Goal: Information Seeking & Learning: Check status

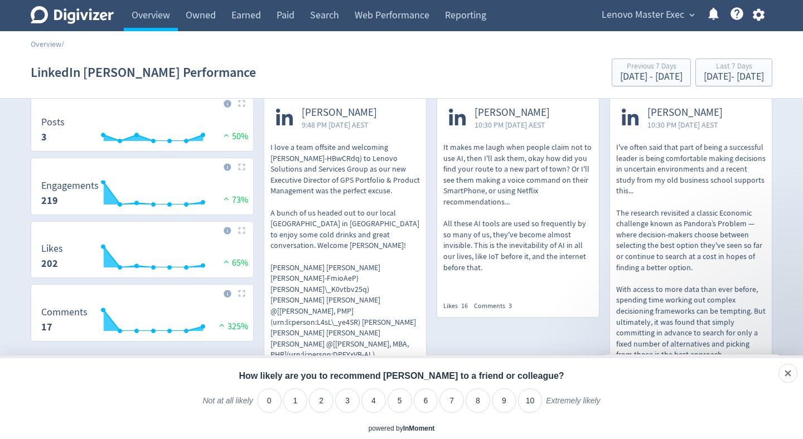
scroll to position [47, 0]
click at [516, 240] on p "It makes me laugh when people claim not to use AI, then I'll ask them, okay how…" at bounding box center [517, 206] width 149 height 131
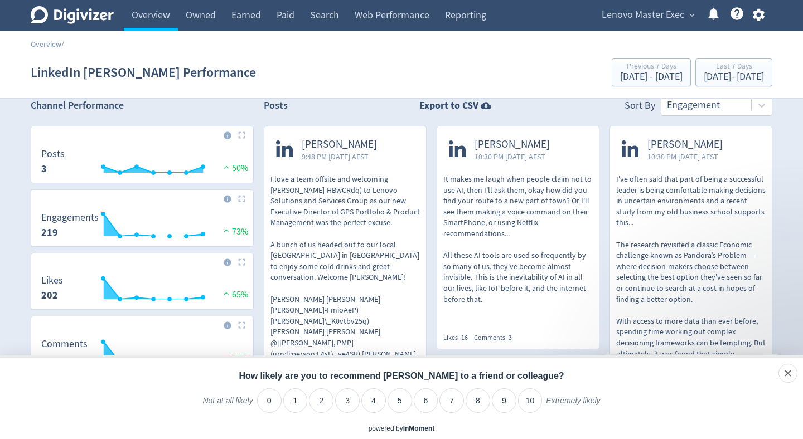
scroll to position [0, 0]
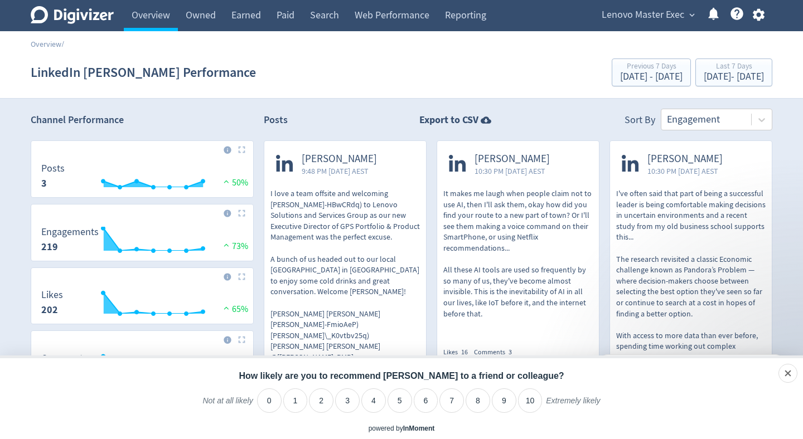
click at [689, 14] on span "expand_more" at bounding box center [692, 15] width 10 height 10
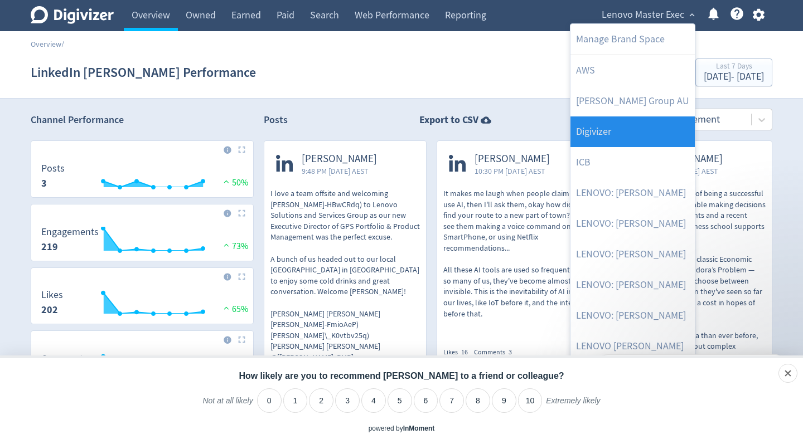
click at [643, 125] on link "Digivizer" at bounding box center [632, 132] width 124 height 31
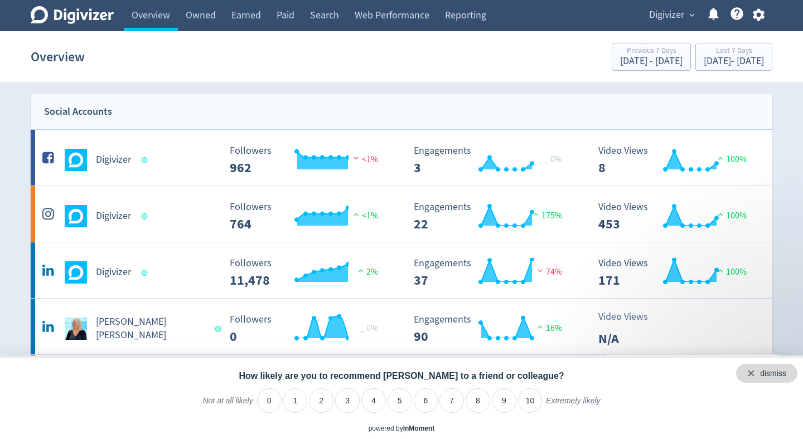
click at [786, 375] on div "dismiss" at bounding box center [773, 374] width 26 height 11
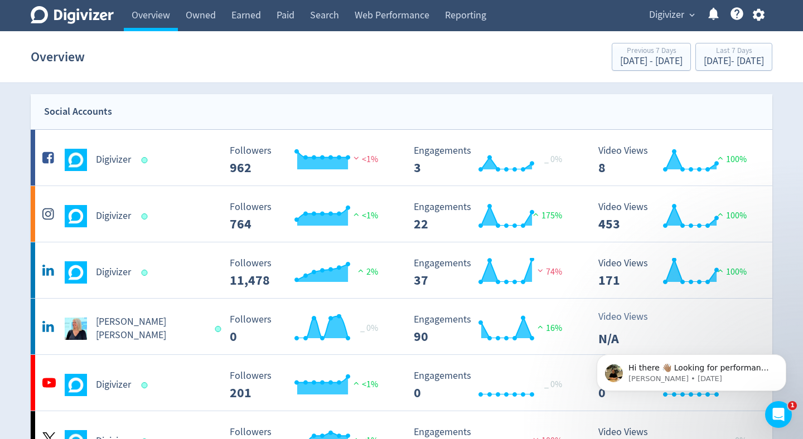
scroll to position [123, 0]
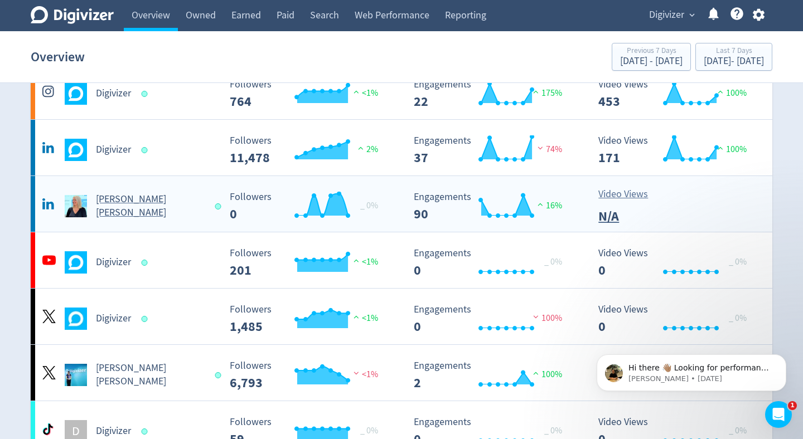
click at [212, 217] on Russo-platform2 "[PERSON_NAME] [PERSON_NAME] Created with Highcharts 10.3.3 _ 0% Followers 0 Cre…" at bounding box center [402, 204] width 742 height 56
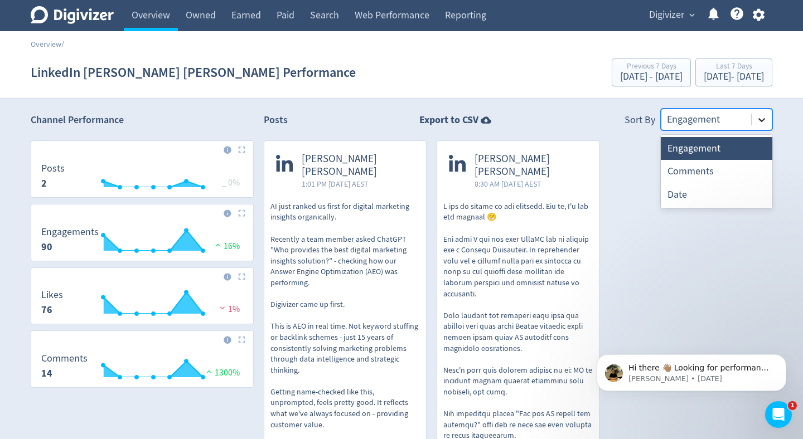
click at [758, 113] on div at bounding box center [762, 120] width 20 height 20
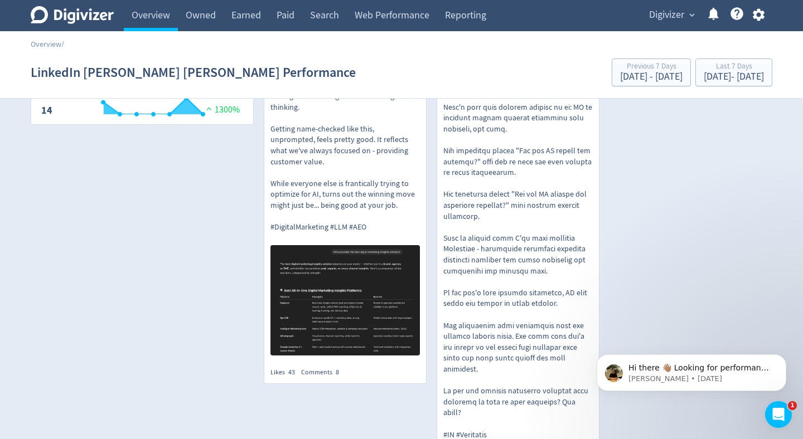
scroll to position [186, 0]
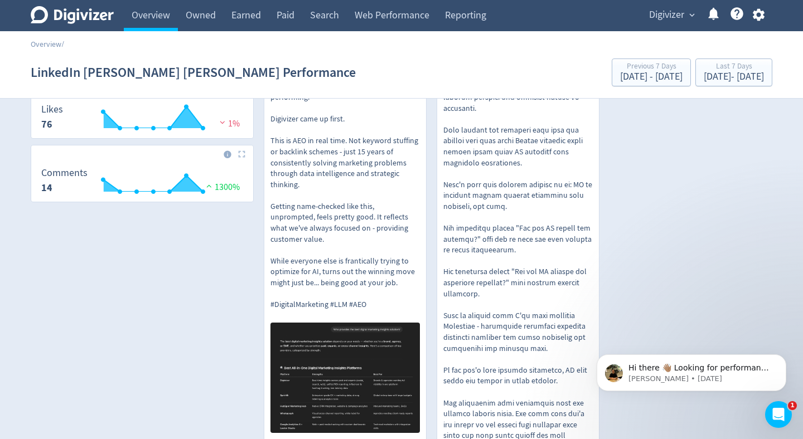
click at [298, 214] on p "AI just ranked us first for digital marketing insights organically. Recently a …" at bounding box center [344, 163] width 149 height 295
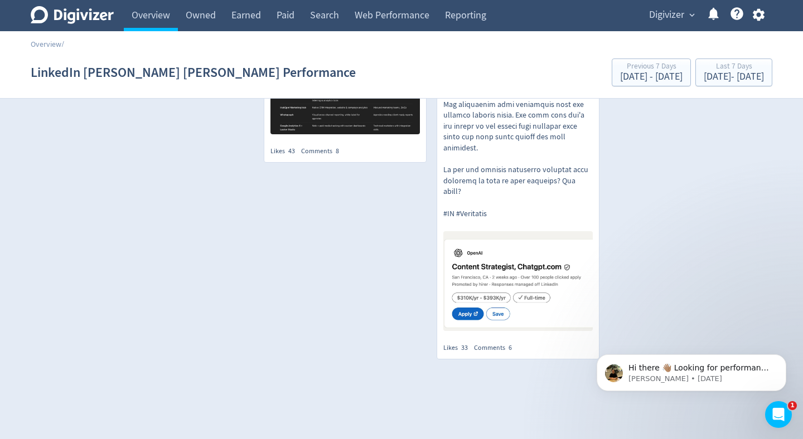
scroll to position [0, 0]
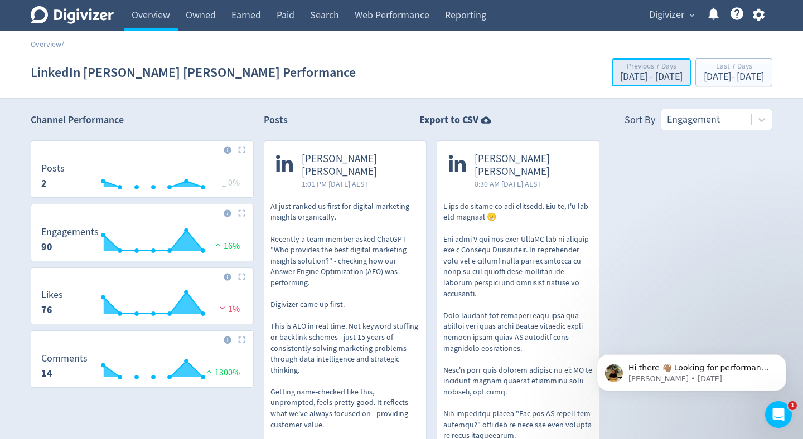
click at [620, 72] on div "[DATE] - [DATE]" at bounding box center [651, 77] width 62 height 10
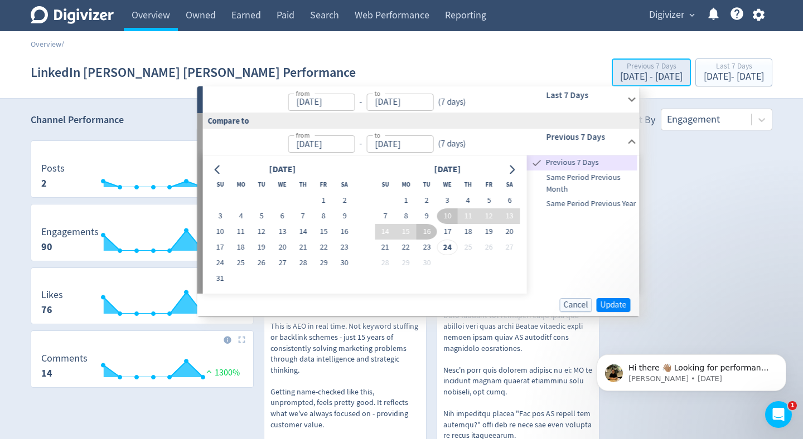
type input "[DATE]"
click at [448, 215] on button "10" at bounding box center [447, 217] width 21 height 16
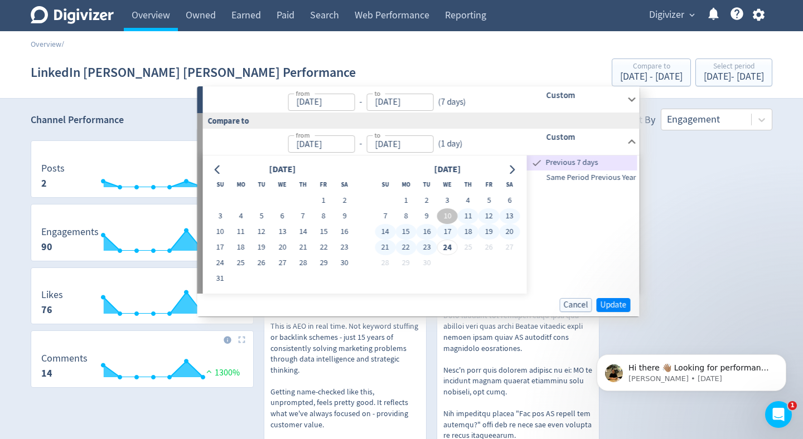
click at [427, 246] on button "23" at bounding box center [427, 248] width 21 height 16
type input "[DATE]"
click at [613, 311] on button "Update" at bounding box center [614, 305] width 34 height 14
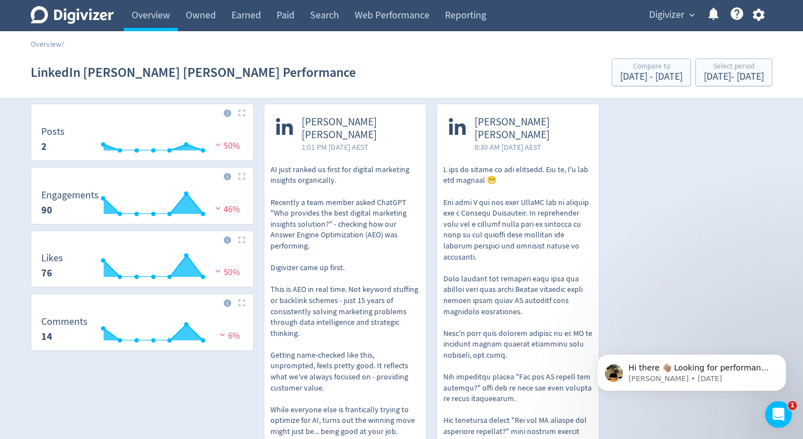
scroll to position [45, 0]
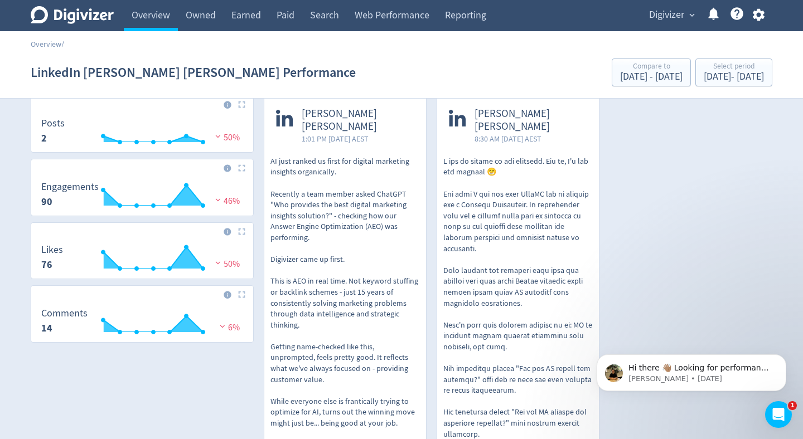
click at [220, 138] on img at bounding box center [217, 136] width 11 height 8
click at [220, 137] on img at bounding box center [217, 136] width 11 height 8
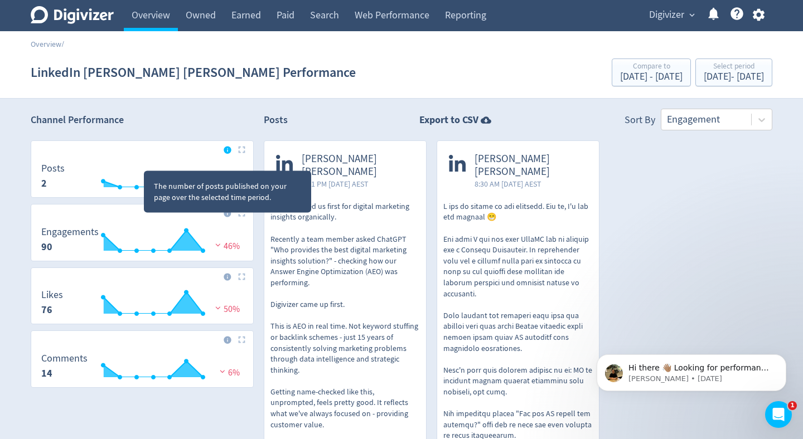
click at [226, 152] on icon at bounding box center [227, 150] width 7 height 7
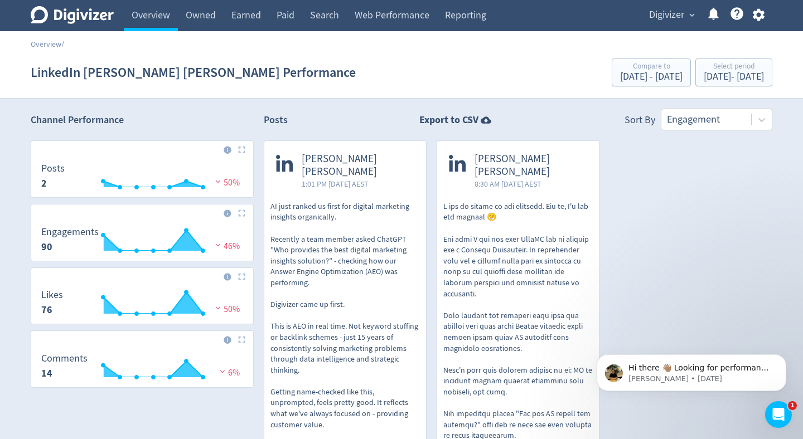
click at [219, 243] on img at bounding box center [217, 245] width 11 height 8
click at [620, 81] on div "[DATE] - [DATE]" at bounding box center [651, 77] width 62 height 10
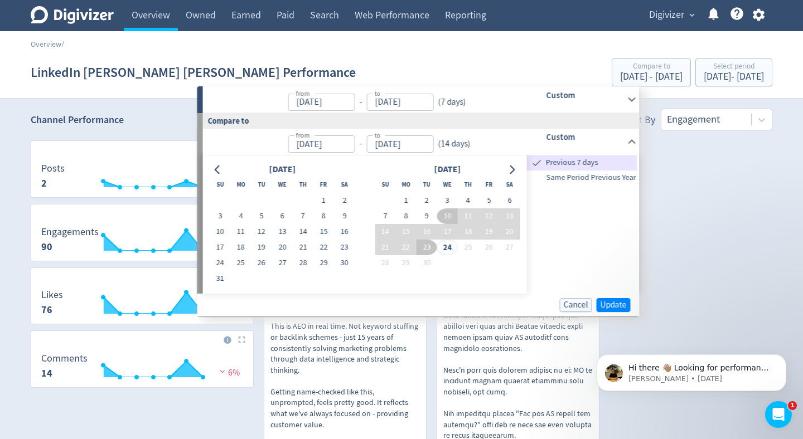
click at [584, 167] on span "Previous 7 days" at bounding box center [591, 163] width 94 height 12
type input "[DATE]"
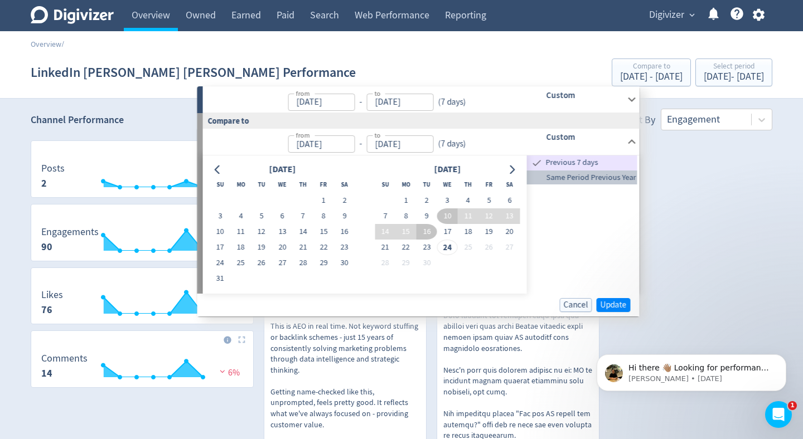
click at [582, 176] on span "Same Period Previous Year" at bounding box center [582, 178] width 110 height 12
type input "[DATE]"
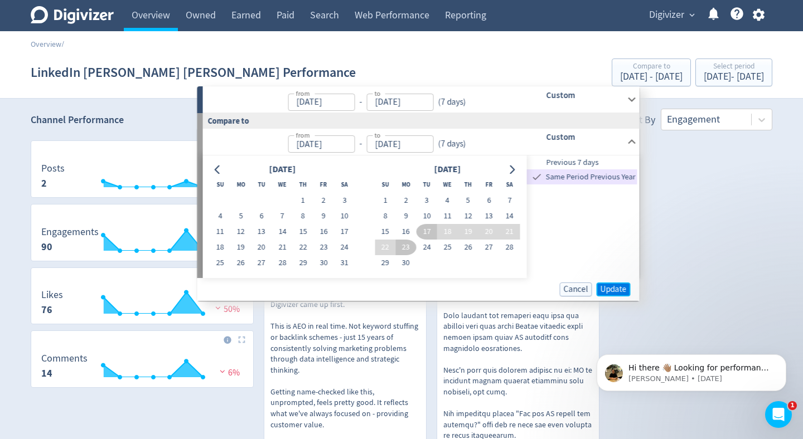
click at [612, 290] on span "Update" at bounding box center [614, 290] width 26 height 8
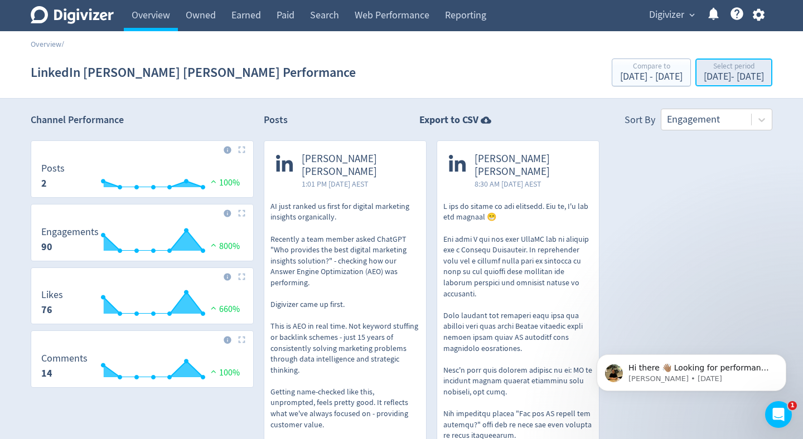
click at [704, 74] on div "[DATE] - [DATE]" at bounding box center [734, 77] width 60 height 10
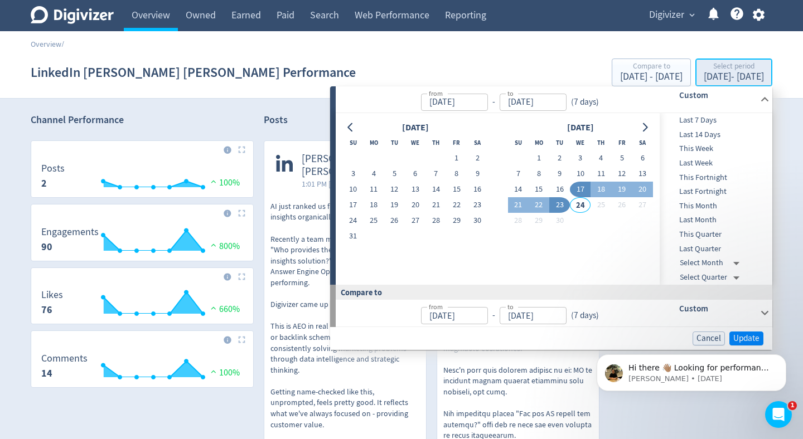
type input "[DATE]"
click at [751, 339] on body "Hi there 👋🏽 Looking for performance insights? How can I help? [PERSON_NAME] • […" at bounding box center [691, 370] width 214 height 69
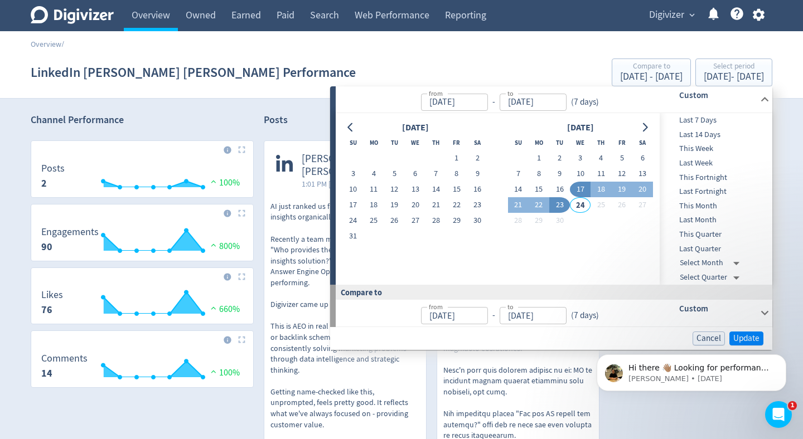
click at [739, 337] on body "Hi there 👋🏽 Looking for performance insights? How can I help? [PERSON_NAME] • […" at bounding box center [691, 370] width 214 height 69
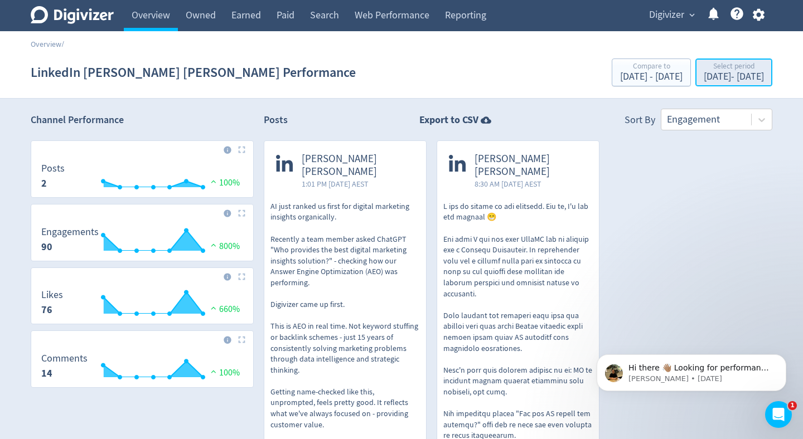
click at [704, 78] on div "[DATE] - [DATE]" at bounding box center [734, 77] width 60 height 10
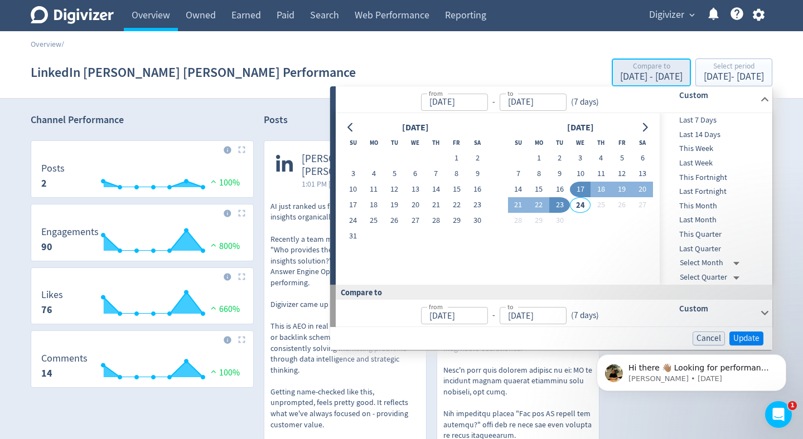
click at [620, 78] on div "[DATE] - [DATE]" at bounding box center [651, 77] width 62 height 10
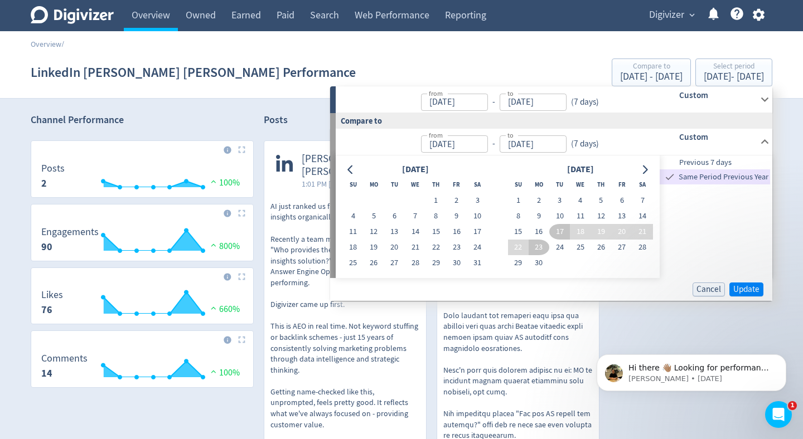
click at [699, 163] on span "Previous 7 days" at bounding box center [715, 163] width 110 height 12
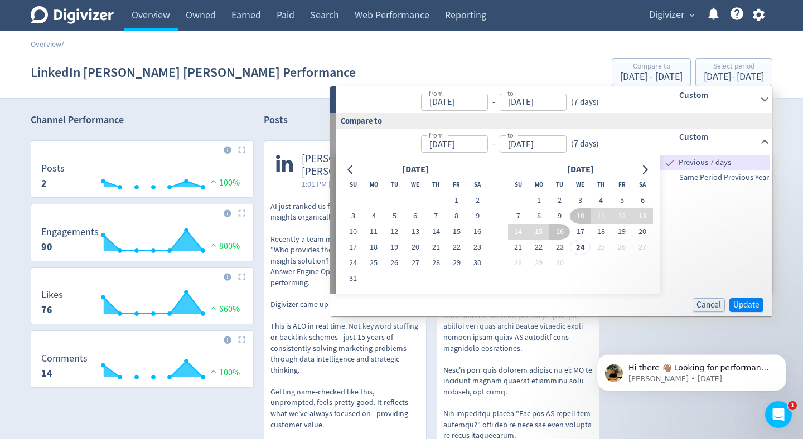
type input "[DATE]"
click at [739, 302] on span "Update" at bounding box center [746, 305] width 26 height 8
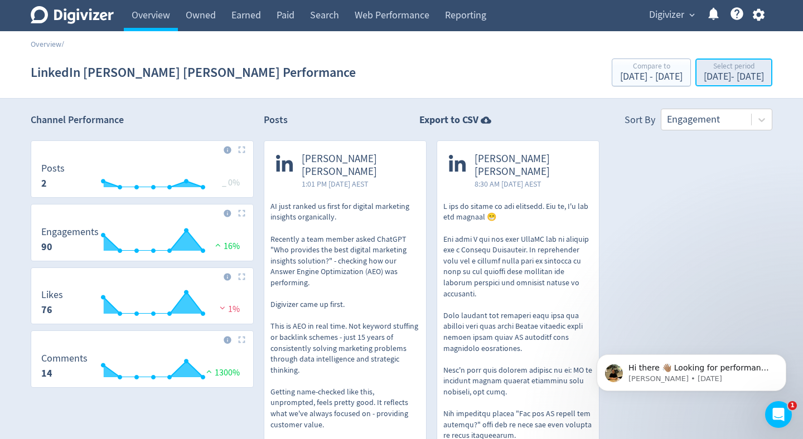
click at [704, 80] on div "[DATE] - [DATE]" at bounding box center [734, 77] width 60 height 10
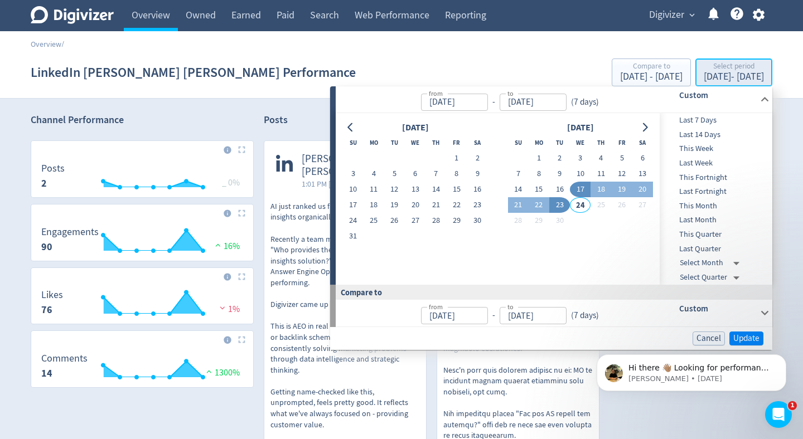
type input "[DATE]"
click at [748, 339] on body "Hi there 👋🏽 Looking for performance insights? How can I help? [PERSON_NAME] • […" at bounding box center [691, 370] width 214 height 69
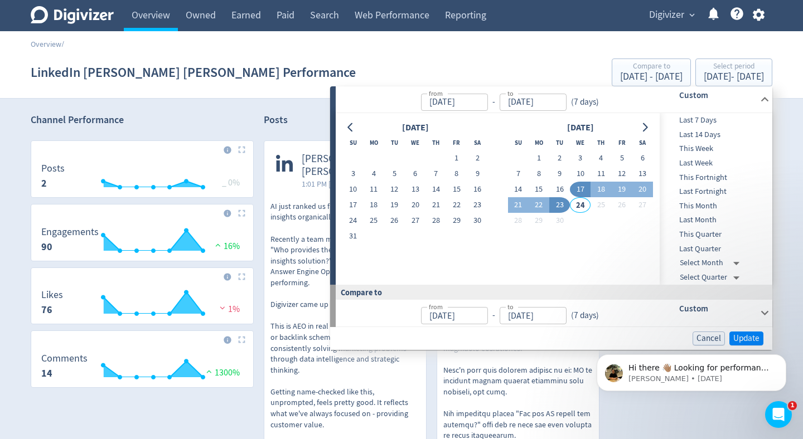
click at [743, 344] on div "Hi there 👋🏽 Looking for performance insights? How can I help? [PERSON_NAME] • […" at bounding box center [691, 321] width 205 height 139
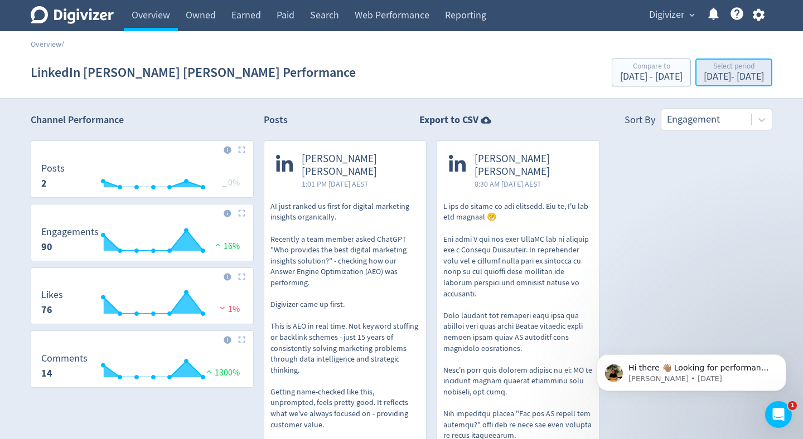
click at [704, 76] on div "[DATE] - [DATE]" at bounding box center [734, 77] width 60 height 10
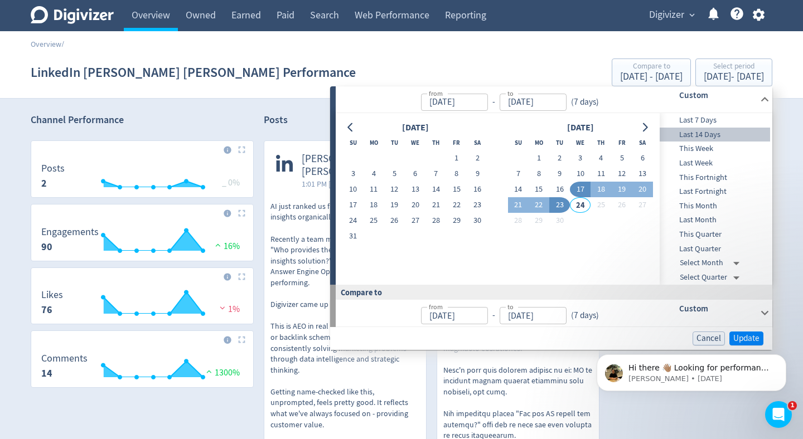
click at [705, 134] on span "Last 14 Days" at bounding box center [715, 135] width 110 height 12
type input "[DATE]"
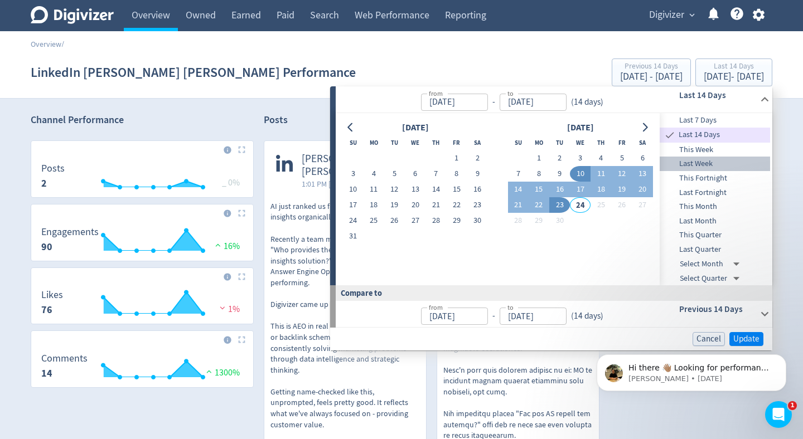
click at [700, 163] on span "Last Week" at bounding box center [715, 164] width 110 height 12
type input "[DATE]"
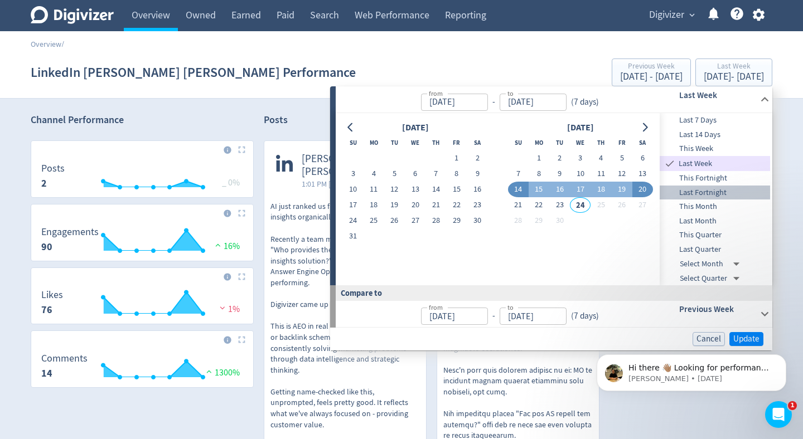
click at [703, 190] on span "Last Fortnight" at bounding box center [715, 193] width 110 height 12
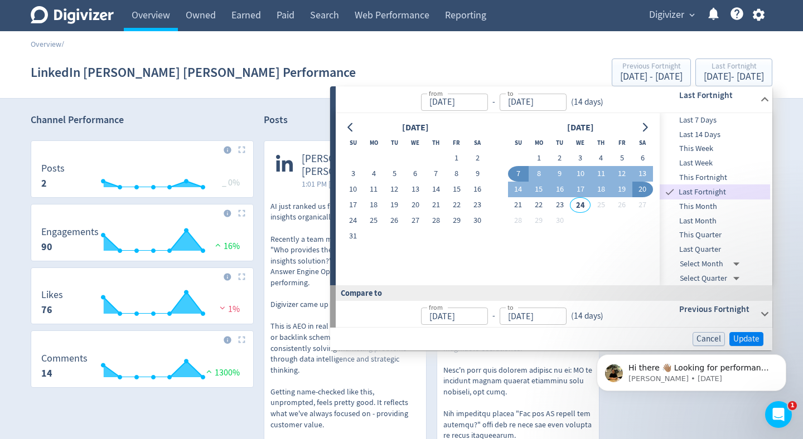
type input "[DATE]"
click at [737, 335] on html "Hi there 👋🏽 Looking for performance insights? How can I help? [PERSON_NAME] • […" at bounding box center [691, 370] width 223 height 78
click at [737, 345] on body "Hi there 👋🏽 Looking for performance insights? How can I help? [PERSON_NAME] • […" at bounding box center [691, 370] width 214 height 69
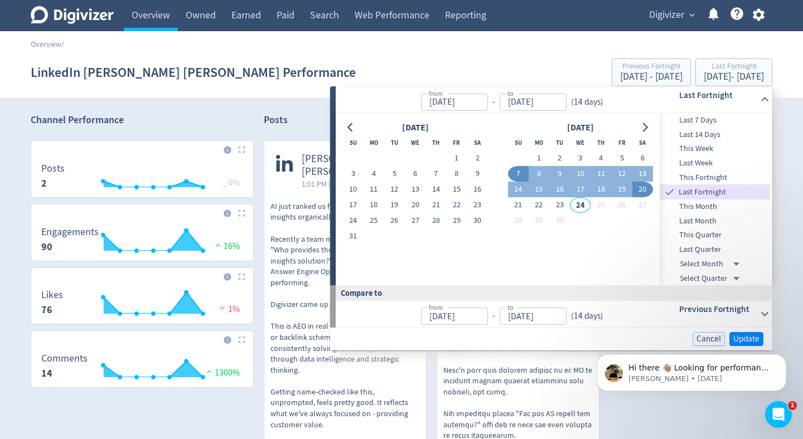
click at [737, 342] on body "Hi there 👋🏽 Looking for performance insights? How can I help? [PERSON_NAME] • […" at bounding box center [691, 370] width 214 height 69
click at [737, 341] on body "Hi there 👋🏽 Looking for performance insights? How can I help? [PERSON_NAME] • […" at bounding box center [691, 370] width 214 height 69
click at [702, 193] on span "Last Fortnight" at bounding box center [723, 192] width 94 height 12
click at [636, 188] on button "20" at bounding box center [642, 190] width 21 height 16
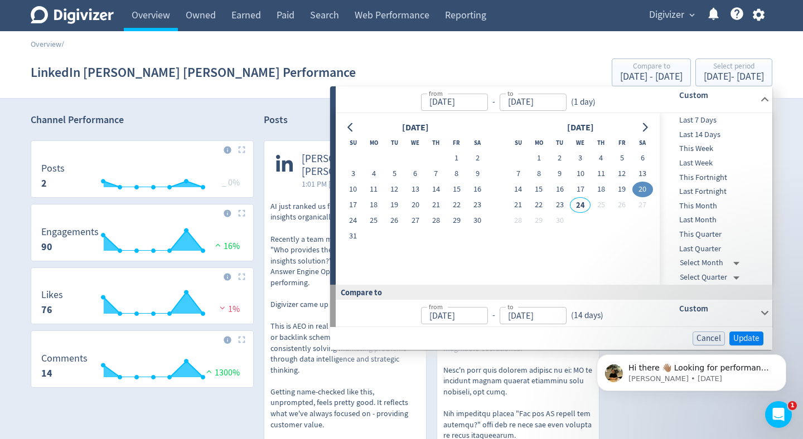
click at [698, 194] on span "Last Fortnight" at bounding box center [715, 192] width 110 height 12
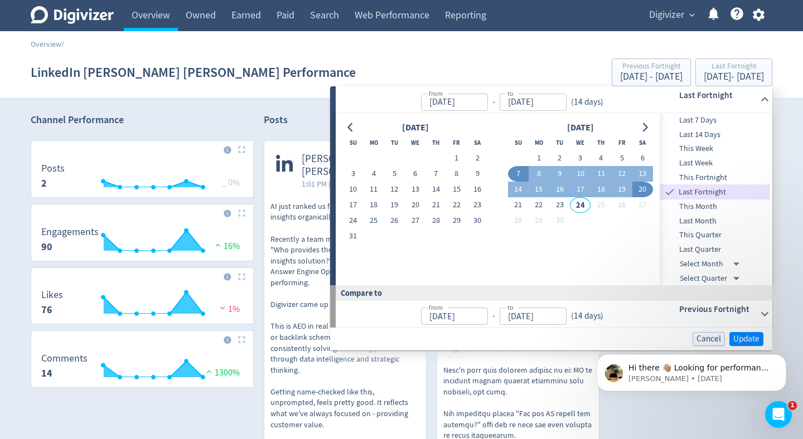
type input "[DATE]"
click at [750, 336] on body "Hi there 👋🏽 Looking for performance insights? How can I help? [PERSON_NAME] • […" at bounding box center [691, 370] width 214 height 69
click at [748, 337] on body "Hi there 👋🏽 Looking for performance insights? How can I help? [PERSON_NAME] • […" at bounding box center [691, 370] width 214 height 69
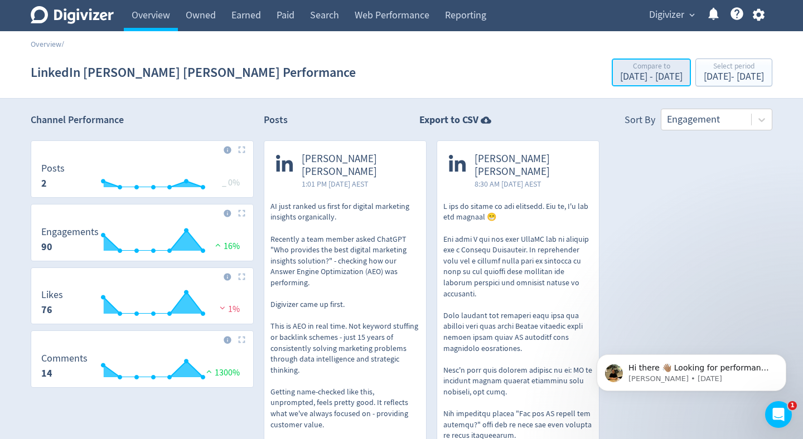
click at [620, 79] on div "[DATE] - [DATE]" at bounding box center [651, 77] width 62 height 10
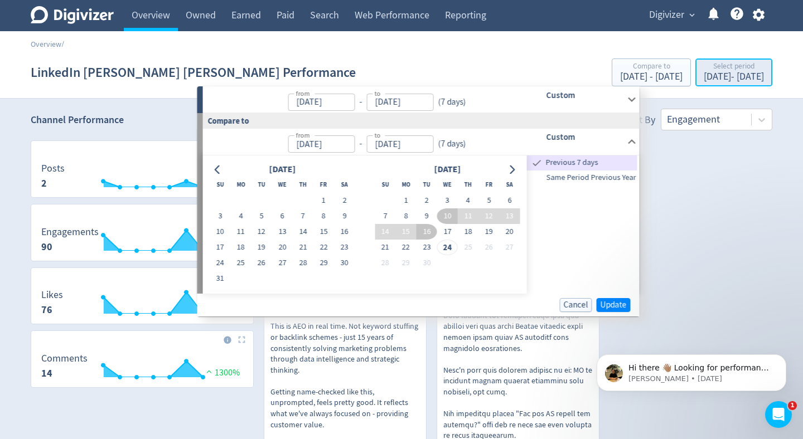
click at [729, 79] on div "[DATE] - [DATE]" at bounding box center [734, 77] width 60 height 10
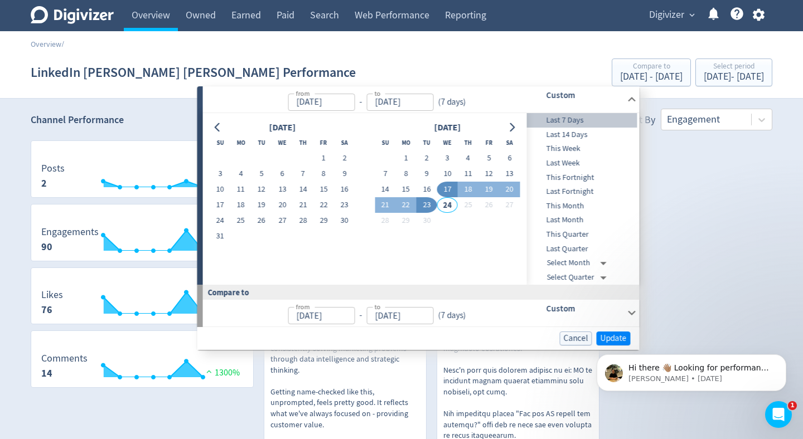
click at [588, 120] on span "Last 7 Days" at bounding box center [582, 120] width 110 height 12
click at [612, 339] on body "Hi there 👋🏽 Looking for performance insights? How can I help? [PERSON_NAME] • […" at bounding box center [691, 370] width 214 height 69
click at [605, 333] on html "Hi there 👋🏽 Looking for performance insights? How can I help? [PERSON_NAME] • […" at bounding box center [691, 370] width 223 height 78
click at [573, 335] on span "Cancel" at bounding box center [576, 339] width 25 height 8
